Goal: Feedback & Contribution: Leave review/rating

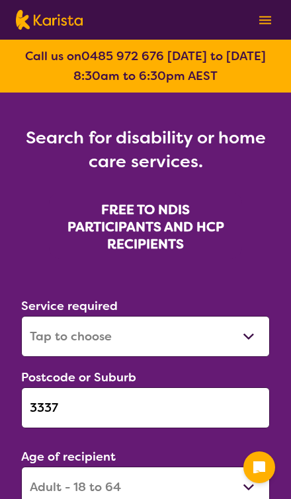
select select "[MEDICAL_DATA]"
select select "AD"
select select "NDIS"
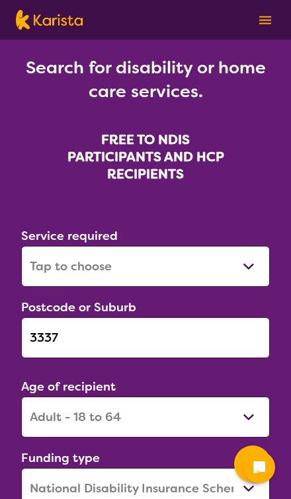
click at [58, 325] on input "3337" at bounding box center [145, 337] width 249 height 41
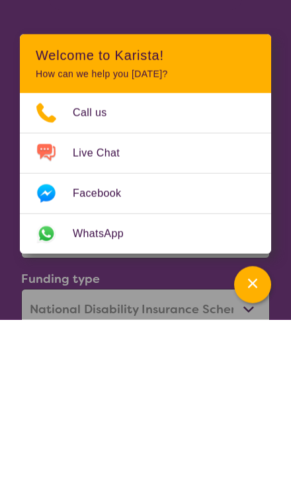
scroll to position [250, 0]
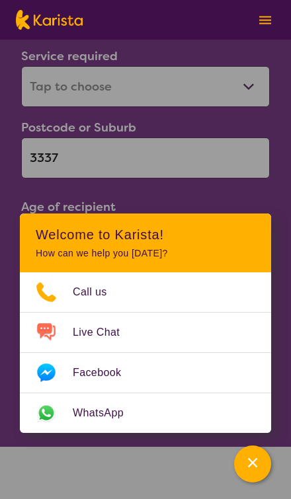
click at [261, 479] on div "Channel Menu" at bounding box center [252, 463] width 26 height 29
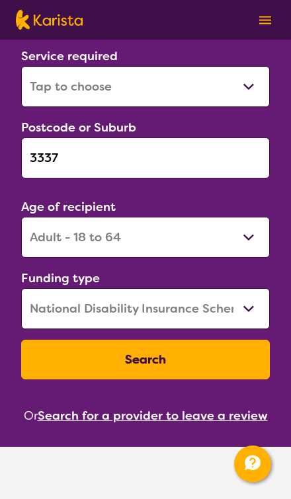
click at [73, 155] on input "3337" at bounding box center [145, 157] width 249 height 41
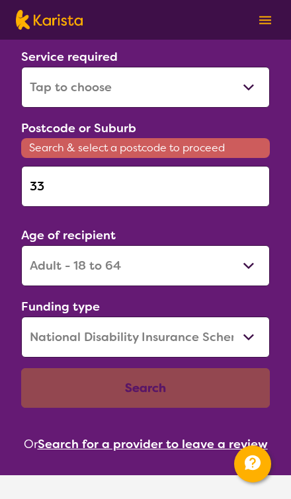
type input "3"
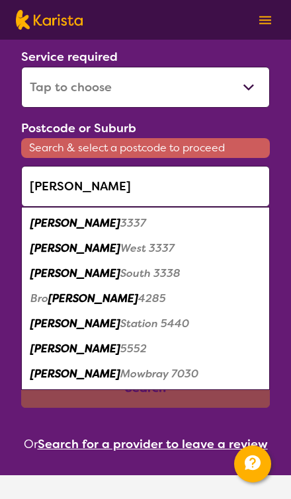
click at [44, 227] on em "[PERSON_NAME]" at bounding box center [75, 223] width 90 height 14
type input "3337"
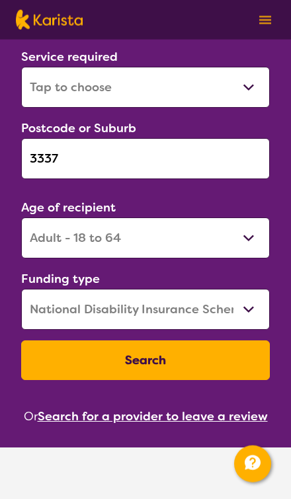
click at [223, 359] on button "Search" at bounding box center [145, 360] width 249 height 40
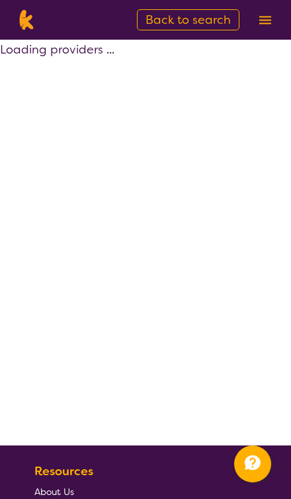
select select "by_score"
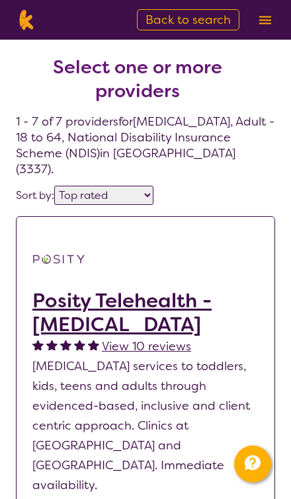
select select "[MEDICAL_DATA]"
select select "AD"
select select "NDIS"
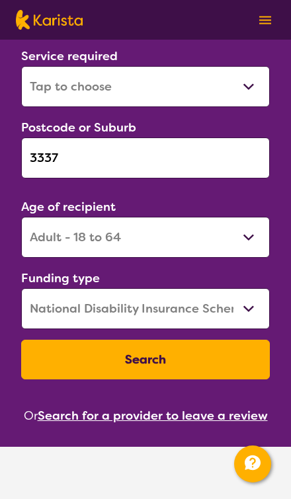
click at [61, 156] on input "3337" at bounding box center [145, 157] width 249 height 41
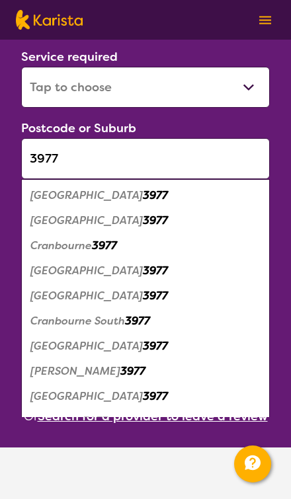
type input "3977"
click at [40, 244] on em "Cranbourne" at bounding box center [60, 246] width 61 height 14
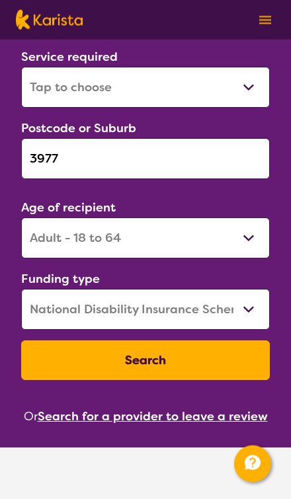
click at [227, 364] on button "Search" at bounding box center [145, 360] width 249 height 40
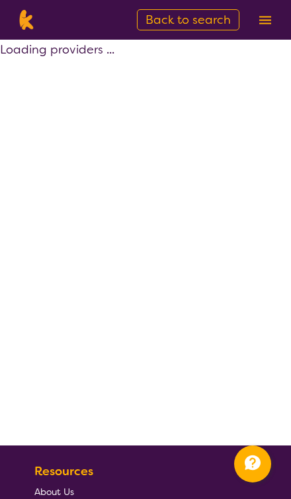
select select "by_score"
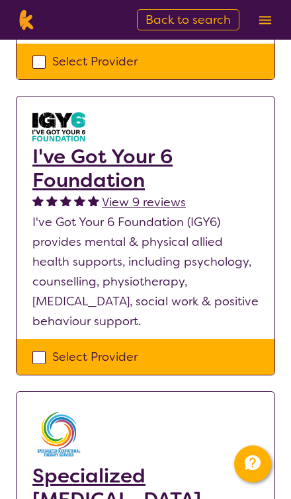
scroll to position [972, 0]
click at [65, 212] on p "I've Got Your 6 Foundation (IGY6) provides mental & physical allied health supp…" at bounding box center [145, 271] width 226 height 119
click at [61, 145] on h2 "I've Got Your 6 Foundation" at bounding box center [145, 169] width 226 height 48
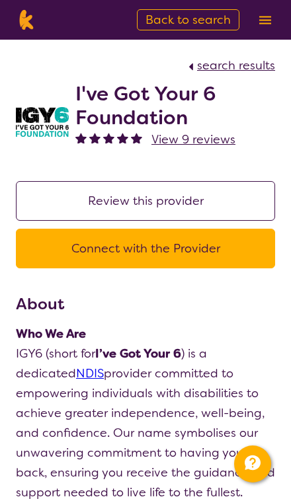
click at [79, 198] on button "Review this provider" at bounding box center [145, 201] width 259 height 40
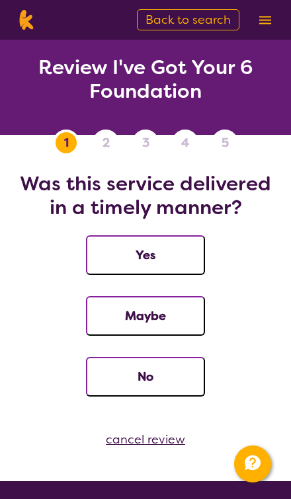
click at [112, 256] on button "Yes" at bounding box center [145, 255] width 119 height 40
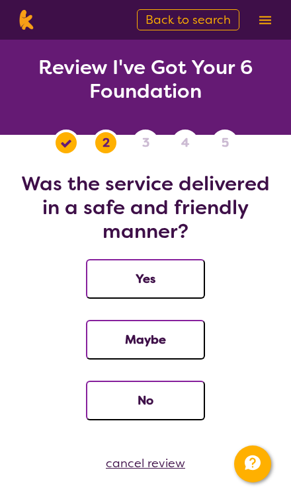
click at [116, 282] on button "Yes" at bounding box center [145, 279] width 119 height 40
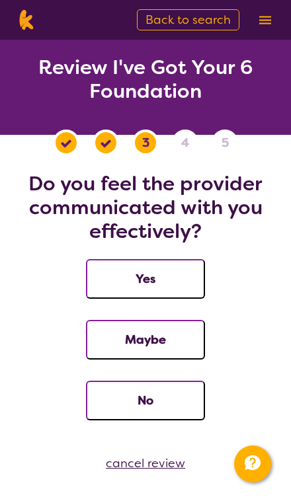
click at [110, 280] on button "Yes" at bounding box center [145, 279] width 119 height 40
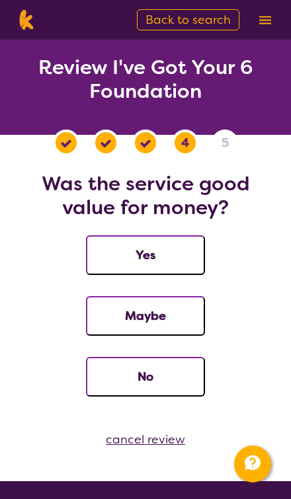
click at [118, 259] on button "Yes" at bounding box center [145, 255] width 119 height 40
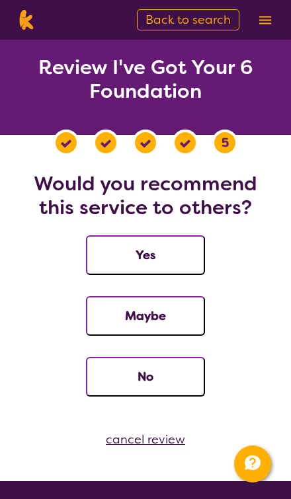
click at [114, 255] on button "Yes" at bounding box center [145, 255] width 119 height 40
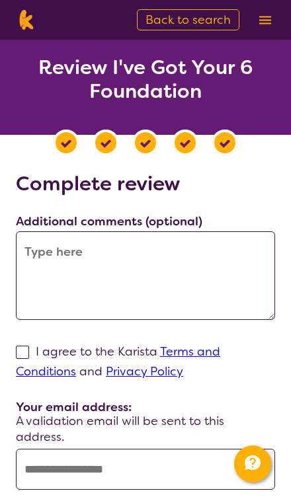
click at [23, 351] on span at bounding box center [22, 352] width 13 height 13
click at [183, 367] on input "I agree to the Karista Terms and Conditions and Privacy Policy" at bounding box center [187, 371] width 9 height 9
checkbox input "true"
click at [54, 247] on textarea at bounding box center [145, 275] width 259 height 89
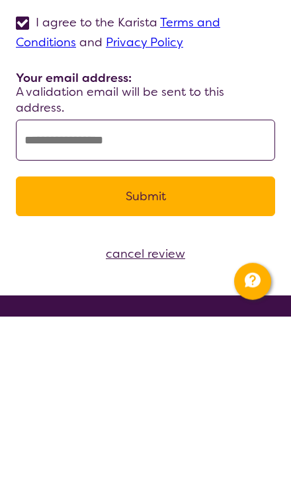
scroll to position [165, 0]
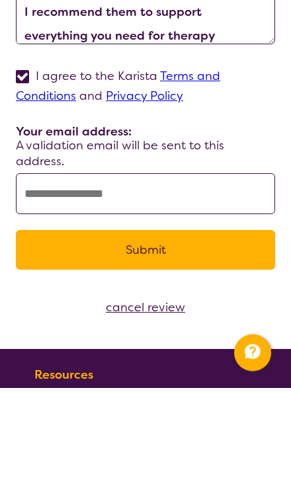
click at [46, 284] on input "text" at bounding box center [145, 304] width 259 height 41
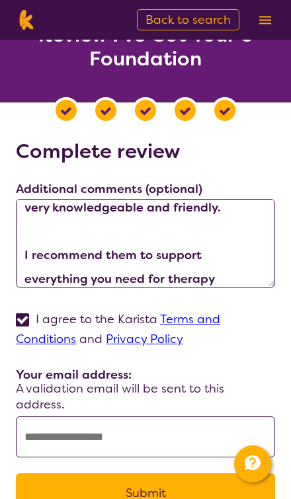
scroll to position [23, 0]
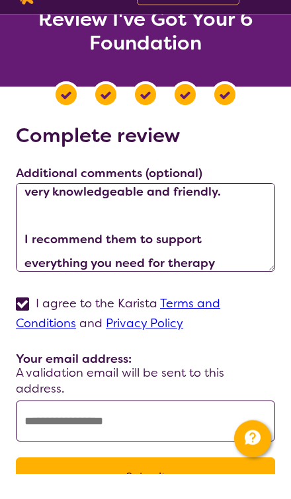
click at [54, 225] on textarea "Smart Rehab offered a top notch approach to my son that has [MEDICAL_DATA] and …" at bounding box center [145, 252] width 259 height 89
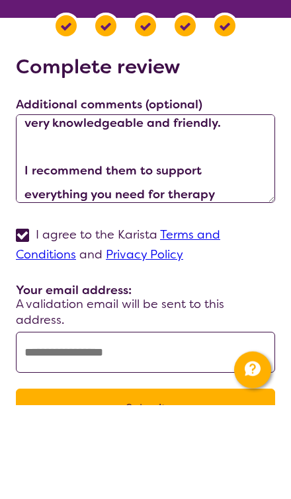
click at [35, 208] on textarea "Smart Rehab offered a top notch approach to my son that has [MEDICAL_DATA] and …" at bounding box center [145, 252] width 259 height 89
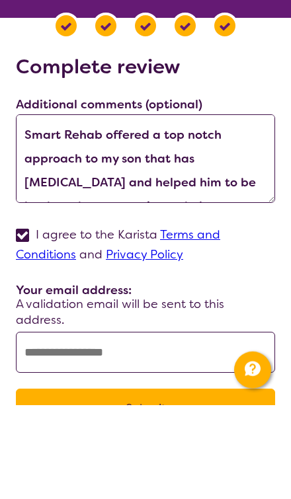
scroll to position [0, 0]
click at [93, 208] on textarea "Smart Rehab offered a top notch approach to my son that has [MEDICAL_DATA] and …" at bounding box center [145, 252] width 259 height 89
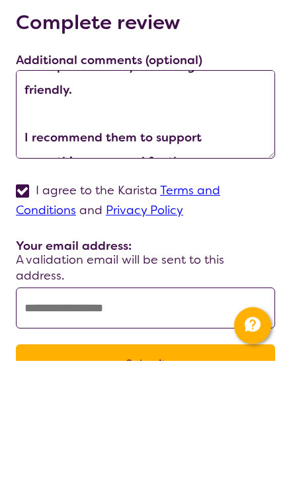
scroll to position [119, 0]
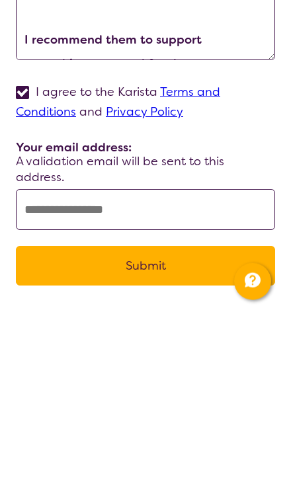
type textarea "IGY6 offered a top notch approach to my son that has [MEDICAL_DATA] and helped …"
click at [44, 371] on input "text" at bounding box center [145, 391] width 259 height 41
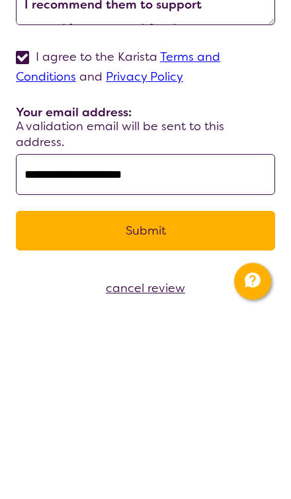
type input "**********"
click at [87, 393] on button "Submit" at bounding box center [145, 413] width 259 height 40
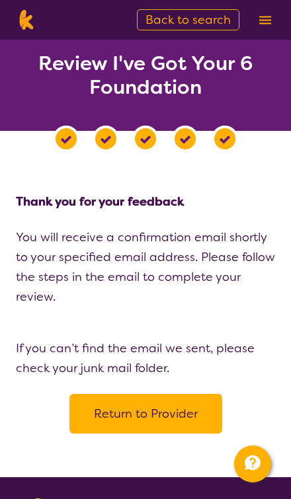
scroll to position [0, 0]
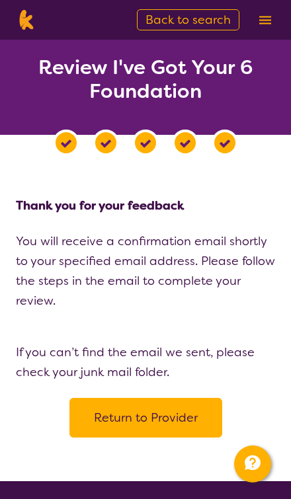
click at [193, 419] on button "Return to Provider" at bounding box center [145, 418] width 153 height 40
